Goal: Task Accomplishment & Management: Use online tool/utility

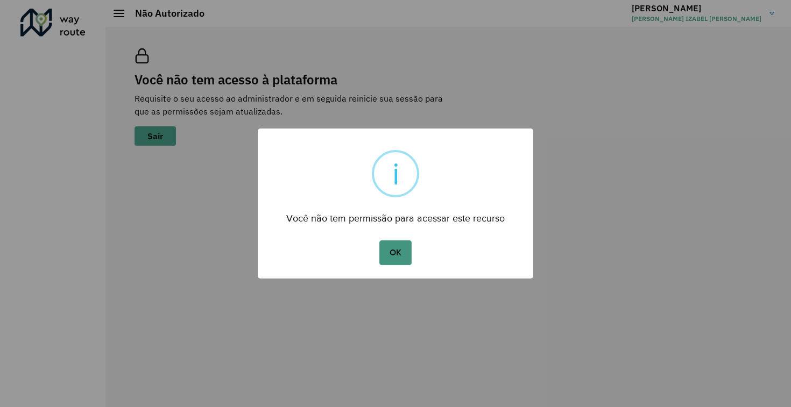
click at [387, 250] on button "OK" at bounding box center [395, 253] width 32 height 25
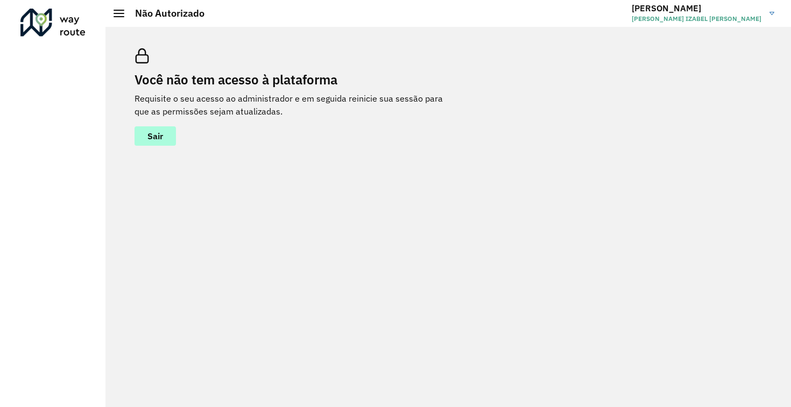
click at [150, 136] on span "Sair" at bounding box center [155, 136] width 16 height 9
